Goal: Transaction & Acquisition: Purchase product/service

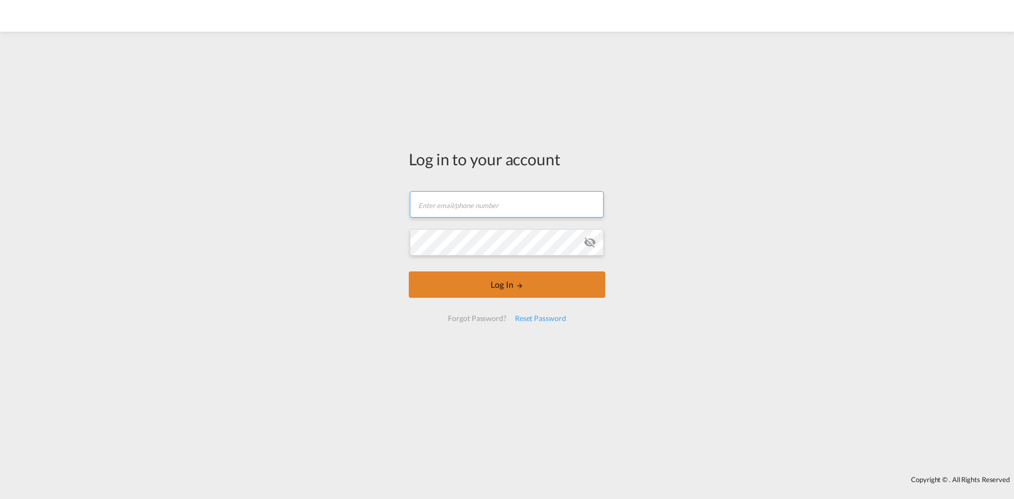
type input "seaexp.ode@scangl.com"
click at [478, 274] on button "Log In" at bounding box center [507, 284] width 196 height 26
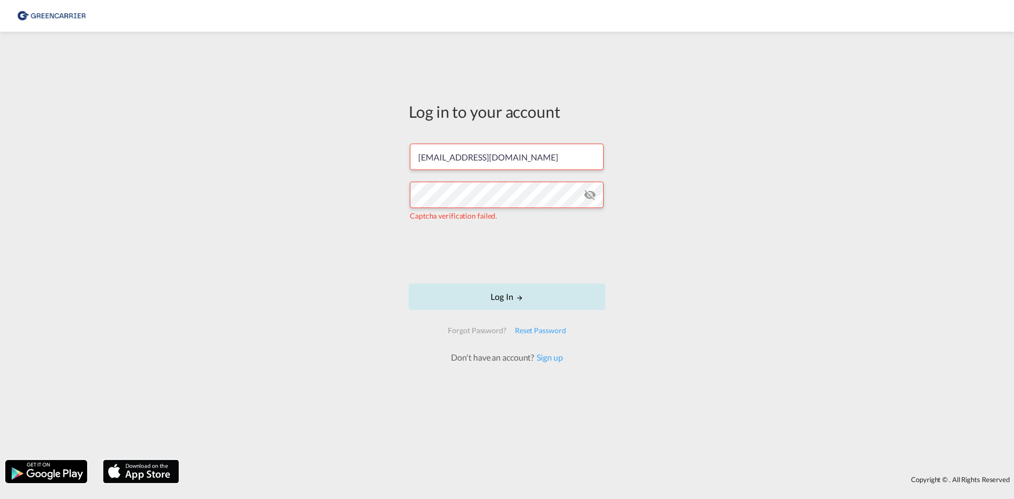
click at [505, 305] on button "Log In" at bounding box center [507, 297] width 196 height 26
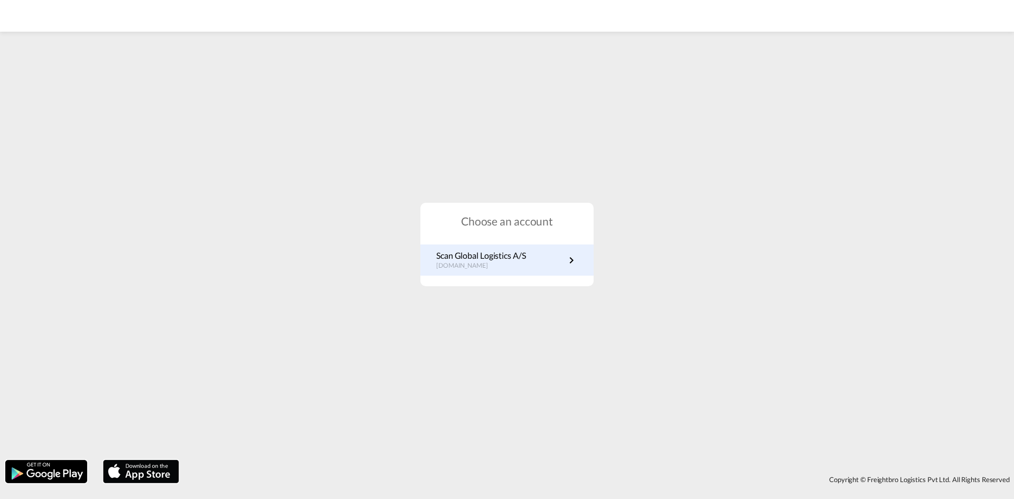
click at [568, 257] on md-icon "icon-chevron-right" at bounding box center [571, 260] width 13 height 13
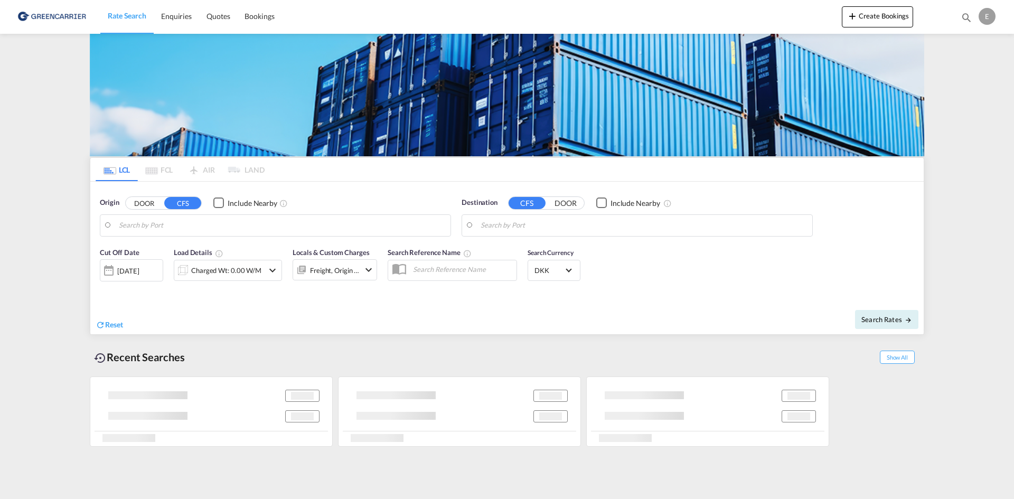
click at [228, 229] on input "Search by Port" at bounding box center [282, 226] width 326 height 16
type input "DK-5000, Odense C"
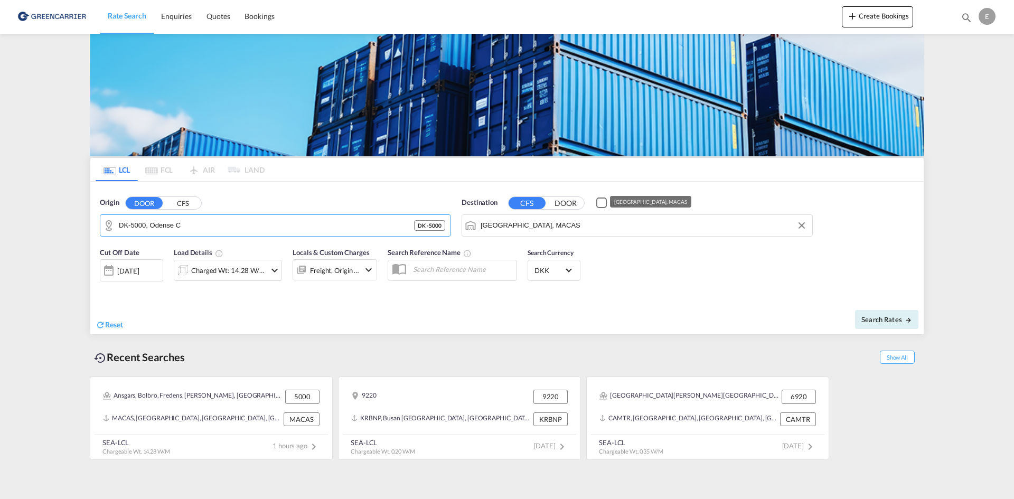
click at [550, 223] on input "[GEOGRAPHIC_DATA], MACAS" at bounding box center [644, 226] width 326 height 16
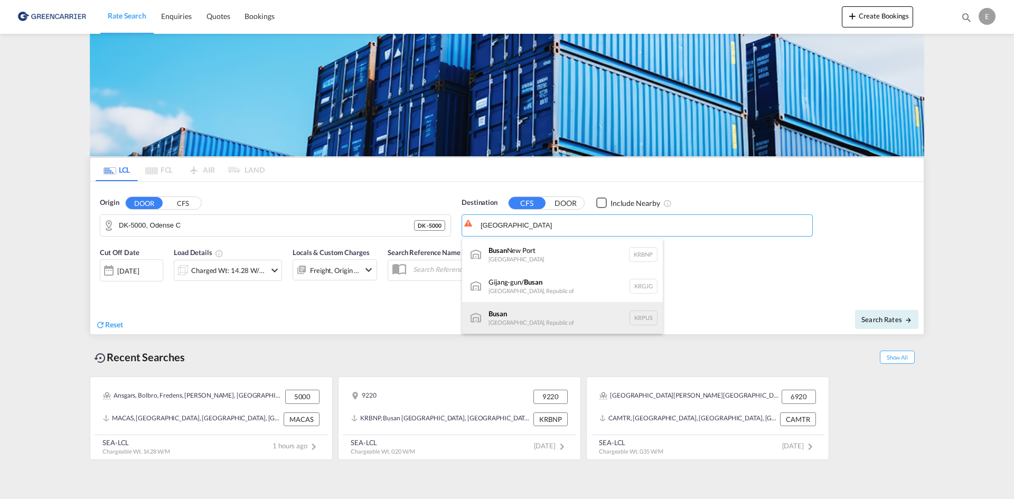
click at [558, 314] on div "Busan Korea, Republic of KRPUS" at bounding box center [562, 318] width 201 height 32
type input "Busan, KRPUS"
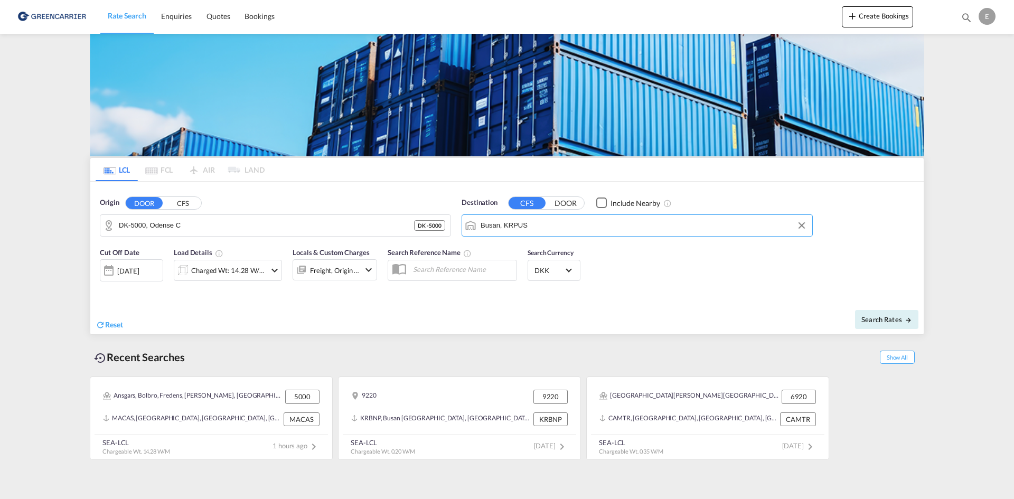
click at [135, 270] on div "[DATE]" at bounding box center [128, 271] width 22 height 10
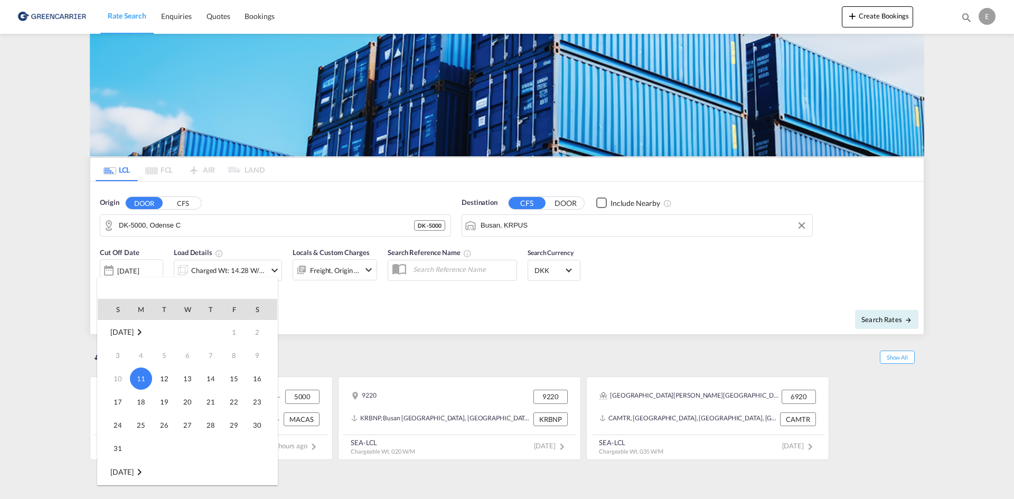
drag, startPoint x: 399, startPoint y: 311, endPoint x: 259, endPoint y: 281, distance: 143.1
click at [399, 311] on div at bounding box center [507, 249] width 1014 height 499
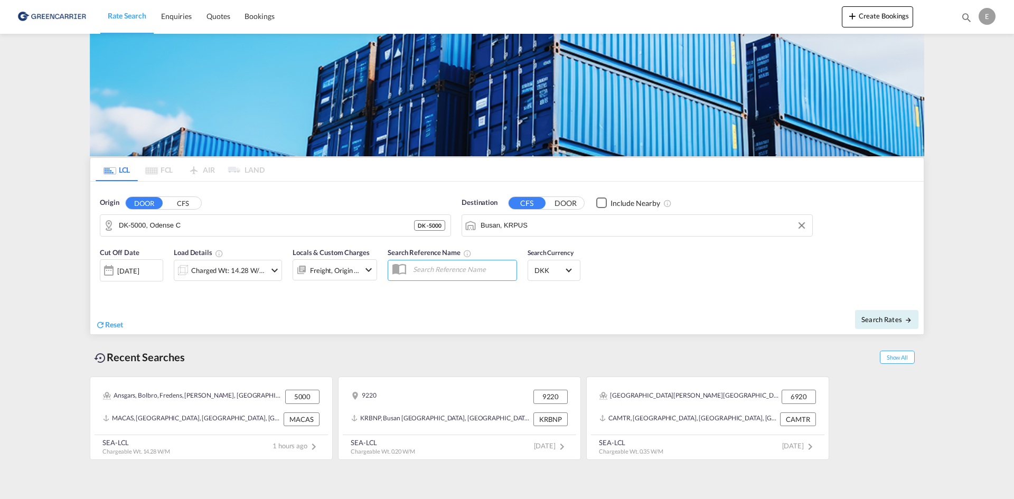
click at [259, 280] on div "Charged Wt: 14.28 W/M" at bounding box center [219, 270] width 91 height 21
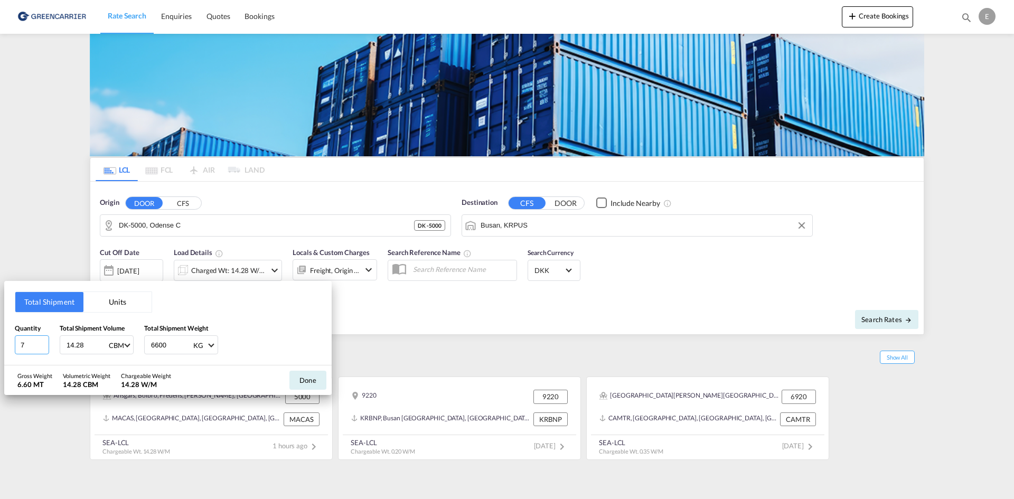
drag, startPoint x: 27, startPoint y: 343, endPoint x: -18, endPoint y: 343, distance: 44.9
click at [0, 343] on html "Rate Search Enquiries Quotes Bookings Rate Search Enquiries" at bounding box center [507, 249] width 1014 height 499
type input "2"
drag, startPoint x: 84, startPoint y: 345, endPoint x: 14, endPoint y: 344, distance: 70.2
click at [21, 344] on div "Quantity 2 Total Shipment Volume 14.28 CBM CBM CFT Total Shipment Weight 6600 K…" at bounding box center [168, 339] width 306 height 32
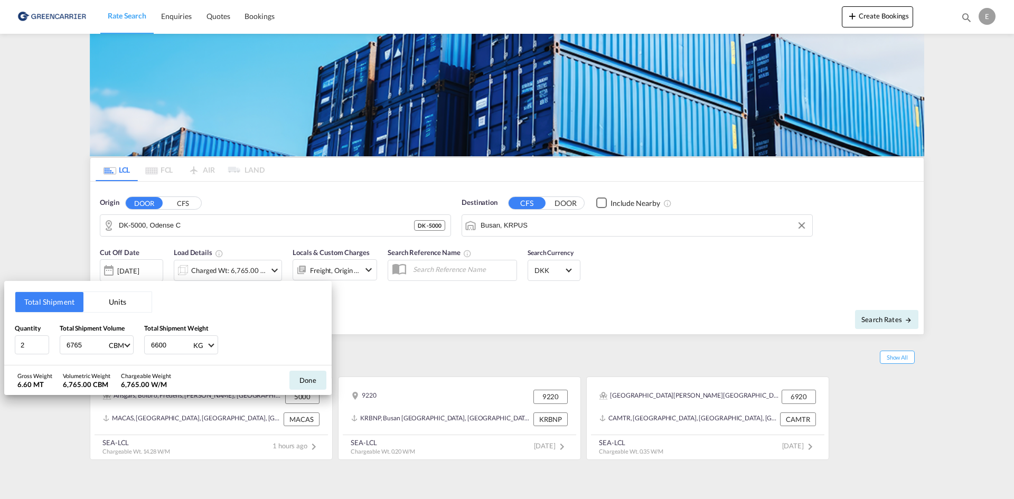
click at [70, 345] on input "6765" at bounding box center [86, 345] width 42 height 18
type input "6.765"
drag, startPoint x: 165, startPoint y: 347, endPoint x: 183, endPoint y: 343, distance: 17.8
click at [166, 347] on input "6600" at bounding box center [171, 345] width 42 height 18
drag, startPoint x: 172, startPoint y: 343, endPoint x: 90, endPoint y: 347, distance: 82.0
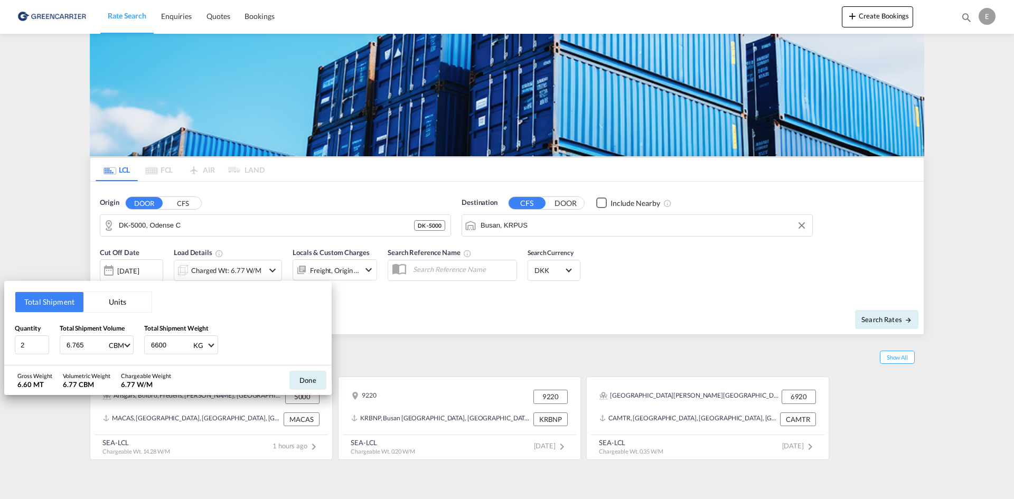
click at [98, 347] on div "Quantity 2 Total Shipment Volume 6.765 CBM CBM CFT Total Shipment Weight 6600 K…" at bounding box center [168, 339] width 306 height 32
type input "3124"
click at [309, 381] on button "Done" at bounding box center [307, 380] width 37 height 19
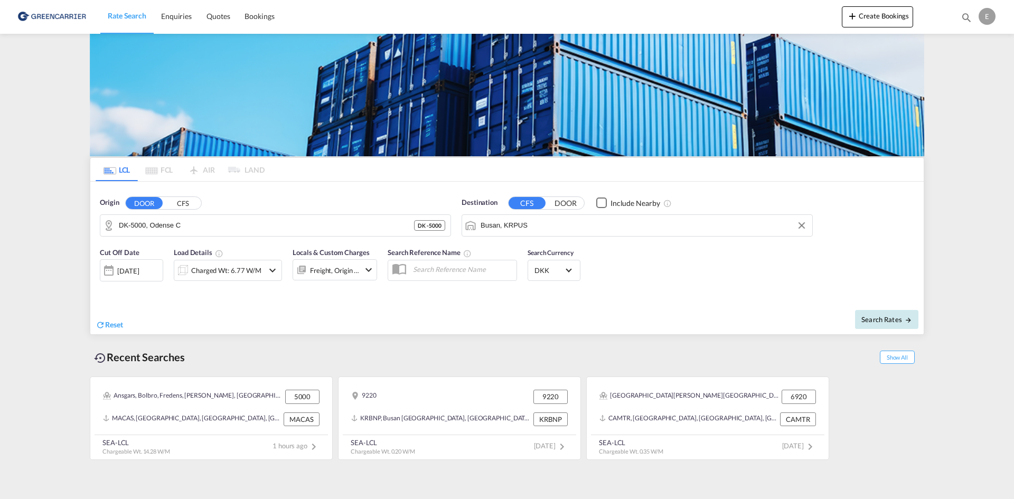
click at [906, 317] on md-icon "icon-arrow-right" at bounding box center [908, 319] width 7 height 7
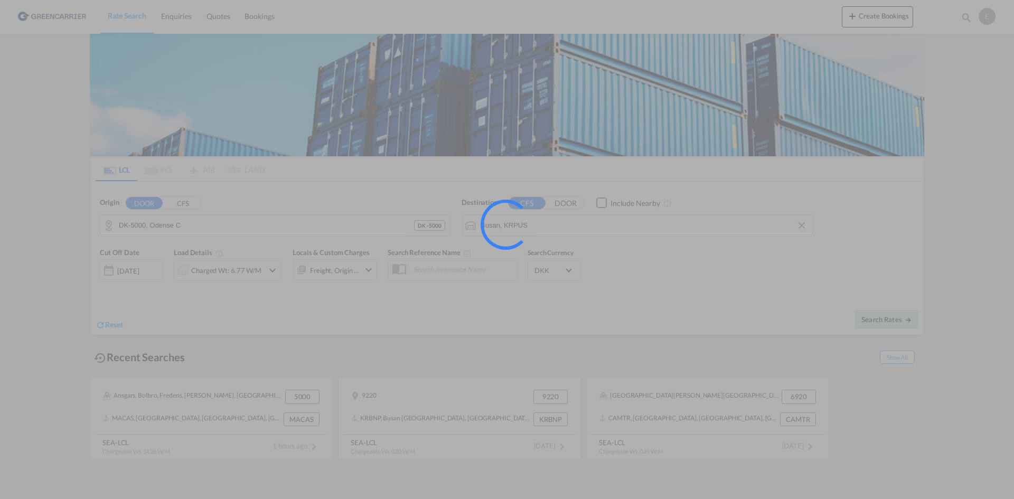
type input "5000 to KRPUS / [DATE]"
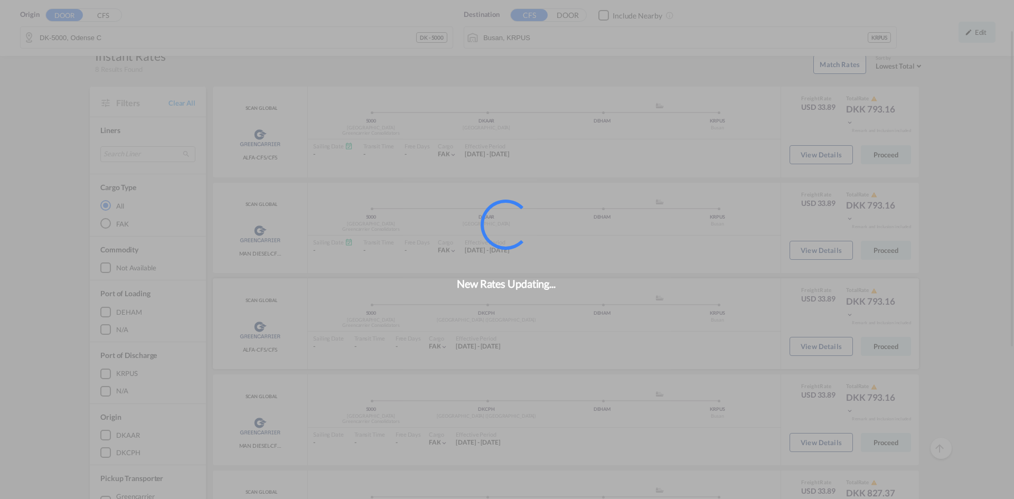
scroll to position [50, 0]
